Goal: Task Accomplishment & Management: Complete application form

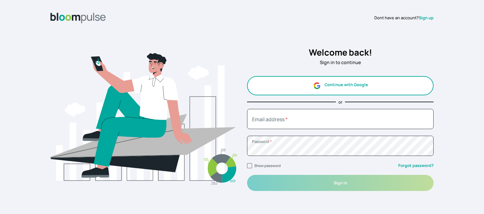
click at [342, 86] on button "Continue with Google" at bounding box center [340, 85] width 187 height 19
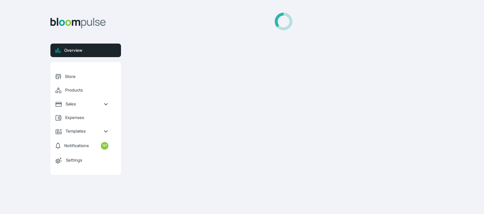
select select "2025"
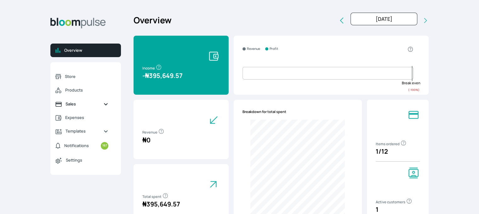
click at [97, 103] on span "Sales" at bounding box center [82, 104] width 33 height 6
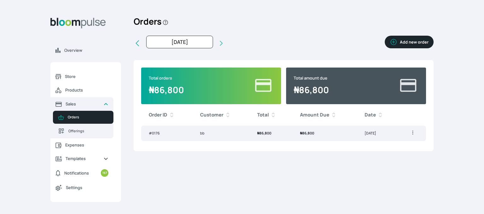
click at [417, 43] on button "Add new order" at bounding box center [409, 42] width 49 height 13
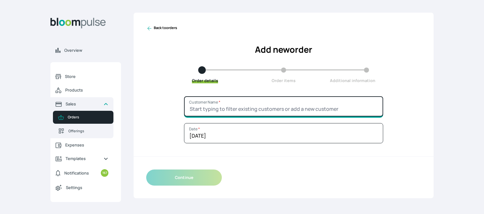
click at [315, 107] on input "Customer Name *" at bounding box center [283, 106] width 199 height 20
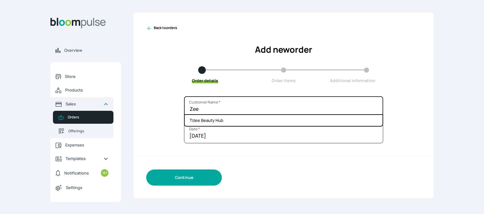
type input "Zee"
click at [194, 179] on button "Continue" at bounding box center [184, 177] width 76 height 16
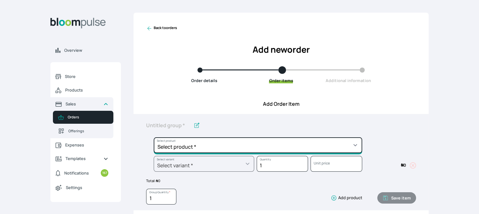
click at [218, 144] on select "Select product * Cake Decoration for 8inches High Chocolate oil based Round Cak…" at bounding box center [258, 145] width 209 height 16
select select "a288c6ae-7a33-4d48-9e4d-feb53a4d1c56"
click at [154, 137] on select "Select product * Cake Decoration for 8inches High Chocolate oil based Round Cak…" at bounding box center [258, 145] width 209 height 16
type input "Pound Round Cake"
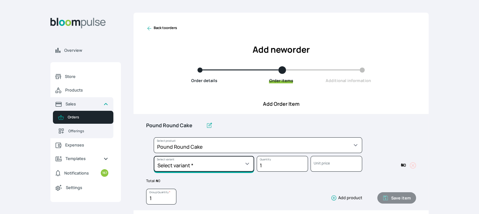
click at [225, 168] on select "Select variant * 10inches 11inches 12inches 13inches 14inches 6inches 7inches 8…" at bounding box center [204, 164] width 101 height 16
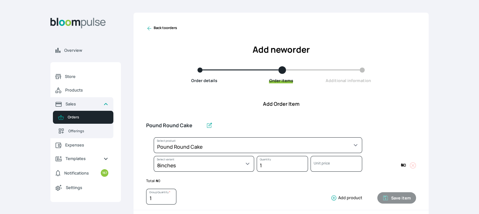
select select "a288c6ae-7a33-4d48-9e4d-feb53a4d1c56"
select select "4fe2a9c9-035d-4f81-9445-33615b141a5d"
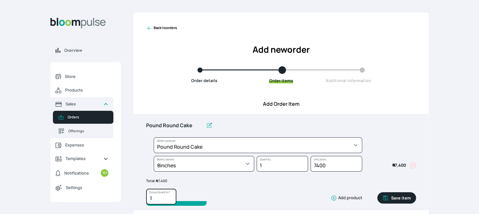
type input "2"
click at [170, 195] on input "2" at bounding box center [161, 196] width 30 height 16
click at [390, 198] on button "Save item" at bounding box center [397, 197] width 39 height 11
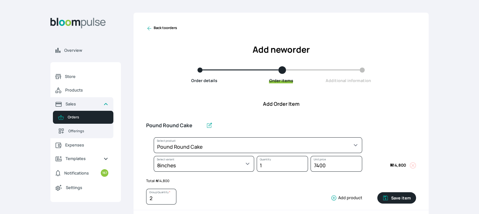
type input "1"
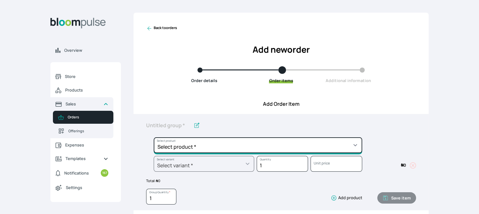
click at [271, 147] on select "Select product * Cake Decoration for 8inches High Chocolate oil based Round Cak…" at bounding box center [258, 145] width 209 height 16
select select "03a9c920-d373-4b55-9805-9de923defabf"
click at [154, 137] on select "Select product * Cake Decoration for 8inches High Chocolate oil based Round Cak…" at bounding box center [258, 145] width 209 height 16
type input "Redvelvet Round Cake"
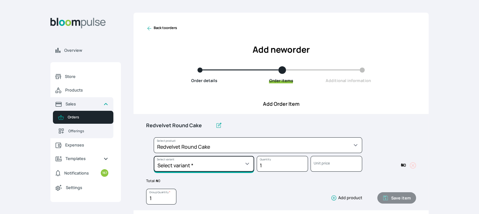
click at [246, 169] on select "Select variant * 10inches 11inches 12inches 13inches 14inches 6inches 7inches 8…" at bounding box center [204, 164] width 101 height 16
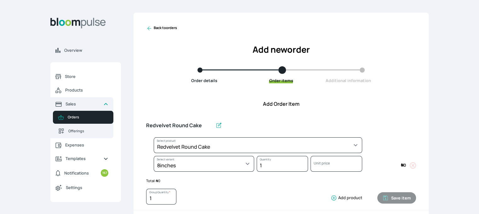
select select "03a9c920-d373-4b55-9805-9de923defabf"
select select "c8b989e3-4ac1-43d8-8950-dfc7c8983fd0"
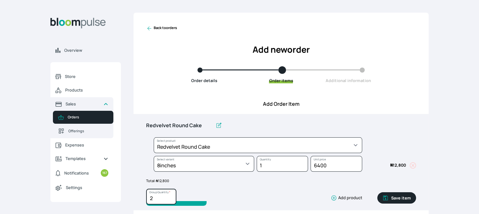
type input "2"
click at [171, 194] on input "2" at bounding box center [161, 196] width 30 height 16
click at [397, 194] on button "Save item" at bounding box center [397, 197] width 39 height 11
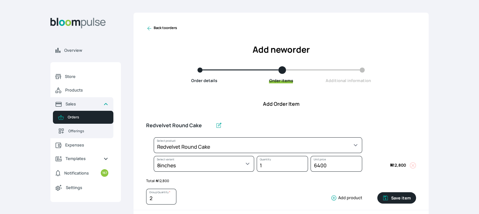
type input "1"
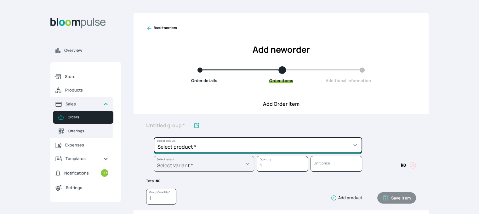
click at [349, 142] on select "Select product * Cake Decoration for 8inches High Chocolate oil based Round Cak…" at bounding box center [258, 145] width 209 height 16
select select "645c6260-b6bb-4351-a585-2a2a1086c83c"
click at [154, 137] on select "Select product * Cake Decoration for 8inches High Chocolate oil based Round Cak…" at bounding box center [258, 145] width 209 height 16
type input "Swiss Meringue Buttercream"
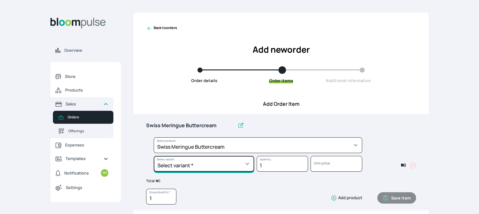
click at [249, 163] on select "Select variant * 1 batch Half batch" at bounding box center [204, 164] width 101 height 16
click at [248, 165] on select "Select variant * 1 batch Half batch" at bounding box center [204, 164] width 101 height 16
click at [245, 157] on select "Select variant * 1 batch Half batch" at bounding box center [204, 164] width 101 height 16
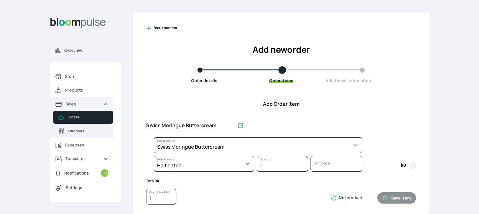
select select "645c6260-b6bb-4351-a585-2a2a1086c83c"
select select "fc7654b8-93b9-411b-9412-103ccf3fe3bb"
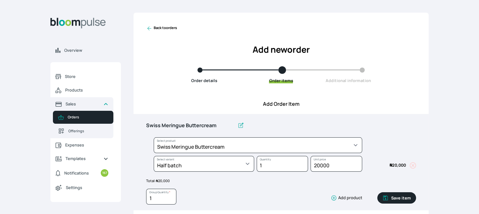
click at [400, 201] on button "Save item" at bounding box center [397, 197] width 39 height 11
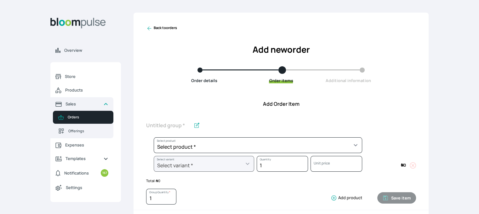
click at [290, 134] on div at bounding box center [254, 128] width 216 height 18
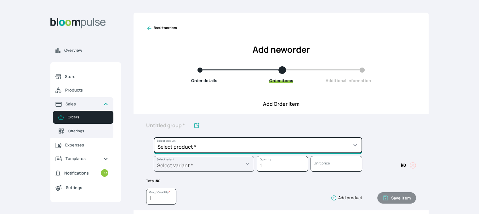
click at [286, 141] on select "Select product * Cake Decoration for 8inches High Chocolate oil based Round Cak…" at bounding box center [258, 145] width 209 height 16
click at [285, 146] on select "Select product * Cake Decoration for 8inches High Chocolate oil based Round Cak…" at bounding box center [258, 145] width 209 height 16
click at [358, 148] on select "Select product * Cake Decoration for 8inches High Chocolate oil based Round Cak…" at bounding box center [258, 145] width 209 height 16
select select "8010db02-07cd-44bd-8936-1cca38eae19c"
click at [154, 137] on select "Select product * Cake Decoration for 8inches High Chocolate oil based Round Cak…" at bounding box center [258, 145] width 209 height 16
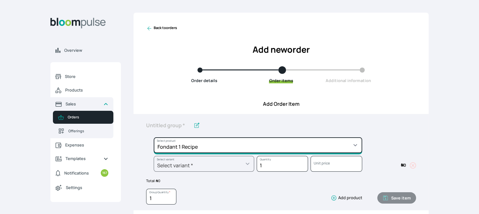
type input "Fondant 1 Recipe"
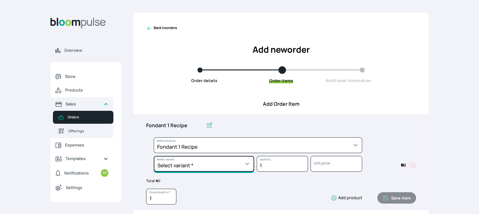
click at [222, 166] on select "Select variant * Regular" at bounding box center [204, 164] width 101 height 16
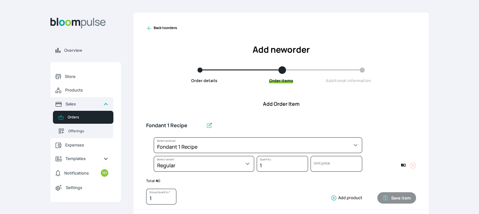
select select "8010db02-07cd-44bd-8936-1cca38eae19c"
select select "42ad62f1-0410-4207-9b65-65b7136d5369"
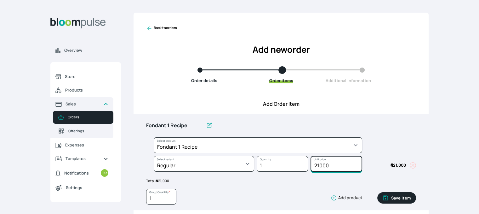
drag, startPoint x: 336, startPoint y: 165, endPoint x: 312, endPoint y: 169, distance: 24.2
click at [312, 169] on input "21000" at bounding box center [336, 164] width 51 height 16
type input "16000"
click at [402, 195] on button "Save item" at bounding box center [397, 197] width 39 height 11
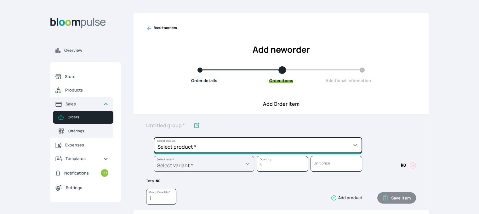
click at [338, 149] on select "Select product * Cake Decoration for 8inches High Chocolate oil based Round Cak…" at bounding box center [258, 145] width 209 height 16
select select "023b730d-bc46-477e-b7f7-d3522e7f455b"
click at [154, 137] on select "Select product * Cake Decoration for 8inches High Chocolate oil based Round Cak…" at bounding box center [258, 145] width 209 height 16
type input "Cake Decoration for 8inches High"
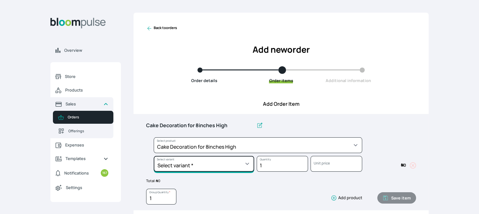
click at [241, 161] on select "Select variant * Basic Complex Regular" at bounding box center [204, 164] width 101 height 16
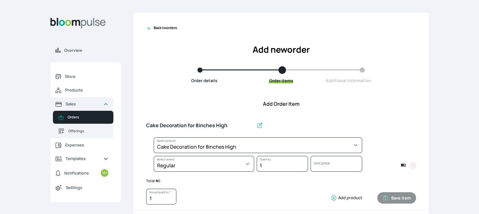
select select "023b730d-bc46-477e-b7f7-d3522e7f455b"
select select "13dbb06e-f851-45db-a0d6-3609ea7c0f11"
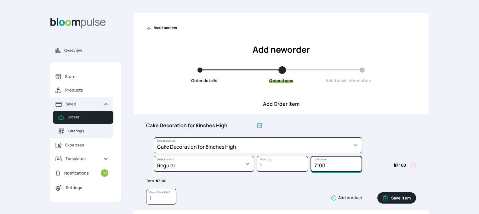
drag, startPoint x: 330, startPoint y: 166, endPoint x: 295, endPoint y: 159, distance: 35.4
click at [295, 159] on div "Select product * Cake Decoration for 8inches High Chocolate oil based Round Cak…" at bounding box center [281, 155] width 270 height 37
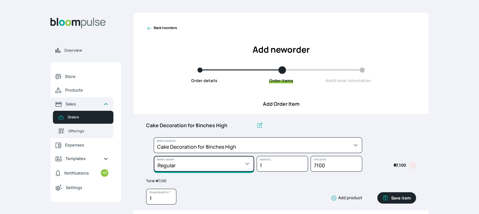
drag, startPoint x: 238, startPoint y: 162, endPoint x: 250, endPoint y: 163, distance: 12.6
click at [237, 162] on select "Select variant * Basic Complex Regular" at bounding box center [204, 164] width 101 height 16
click at [241, 163] on select "Select variant * Basic Complex Regular" at bounding box center [204, 164] width 101 height 16
click at [248, 164] on select "Select variant * Basic Complex Regular" at bounding box center [204, 164] width 101 height 16
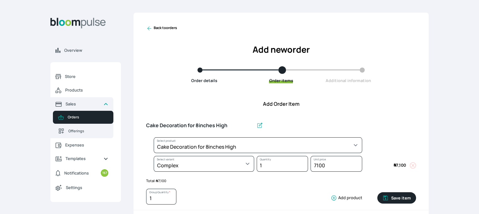
select select "023b730d-bc46-477e-b7f7-d3522e7f455b"
select select "dbb9cdde-0e9e-4f5c-891f-81d6220c5e38"
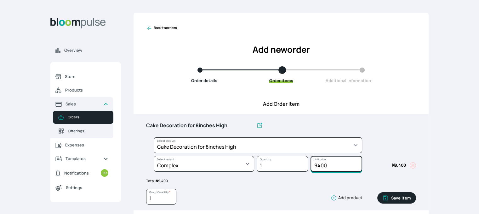
drag, startPoint x: 331, startPoint y: 167, endPoint x: 288, endPoint y: 161, distance: 42.7
click at [288, 161] on div "Select product * Cake Decoration for 8inches High Chocolate oil based Round Cak…" at bounding box center [281, 155] width 270 height 37
type input "25000"
click at [402, 194] on button "Save item" at bounding box center [397, 197] width 39 height 11
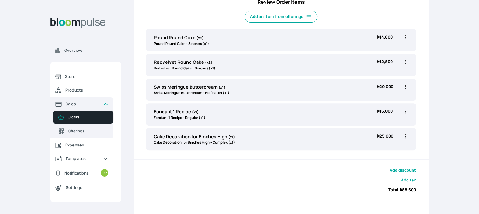
scroll to position [218, 0]
